Goal: Information Seeking & Learning: Learn about a topic

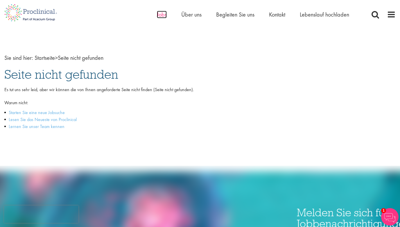
click at [161, 15] on font "Jobs" at bounding box center [162, 15] width 10 height 8
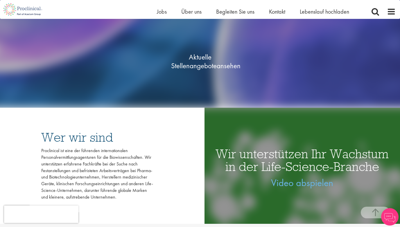
scroll to position [111, 0]
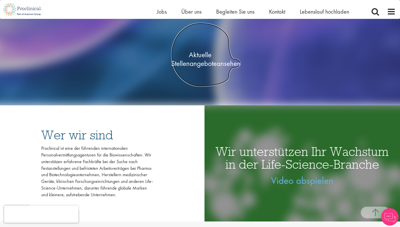
click at [202, 60] on font "Aktuelle Stellenangebote" at bounding box center [194, 59] width 46 height 18
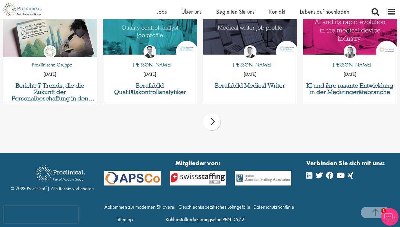
scroll to position [640, 0]
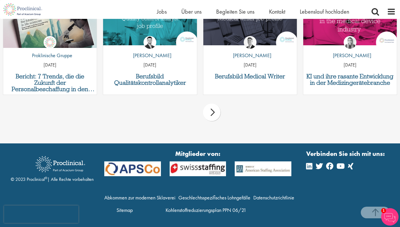
click at [43, 179] on font "© 2023 Proclinical" at bounding box center [28, 179] width 34 height 6
drag, startPoint x: 43, startPoint y: 179, endPoint x: 36, endPoint y: 179, distance: 7.6
click at [36, 179] on font "© 2023 Proclinical" at bounding box center [28, 179] width 34 height 6
drag, startPoint x: 45, startPoint y: 180, endPoint x: 28, endPoint y: 179, distance: 17.7
click at [28, 179] on div "© 2023 Proclinical ® | Alle Rechte vorbehalten" at bounding box center [52, 167] width 83 height 31
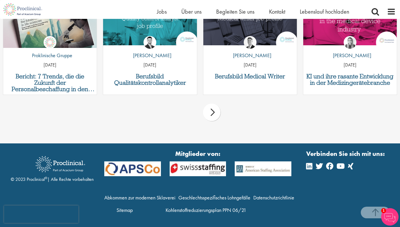
copy font "Proclinical"
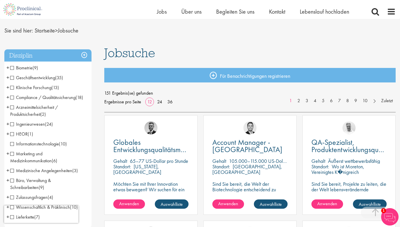
scroll to position [0, 0]
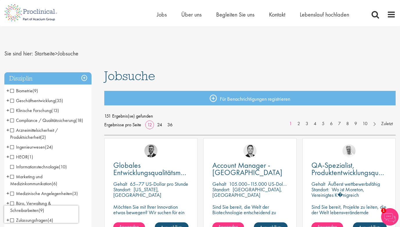
click at [12, 101] on span "Geschäftsentwicklung" at bounding box center [32, 101] width 45 height 6
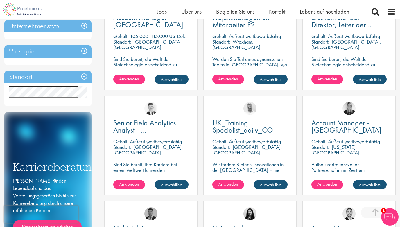
scroll to position [147, 0]
